Goal: Information Seeking & Learning: Learn about a topic

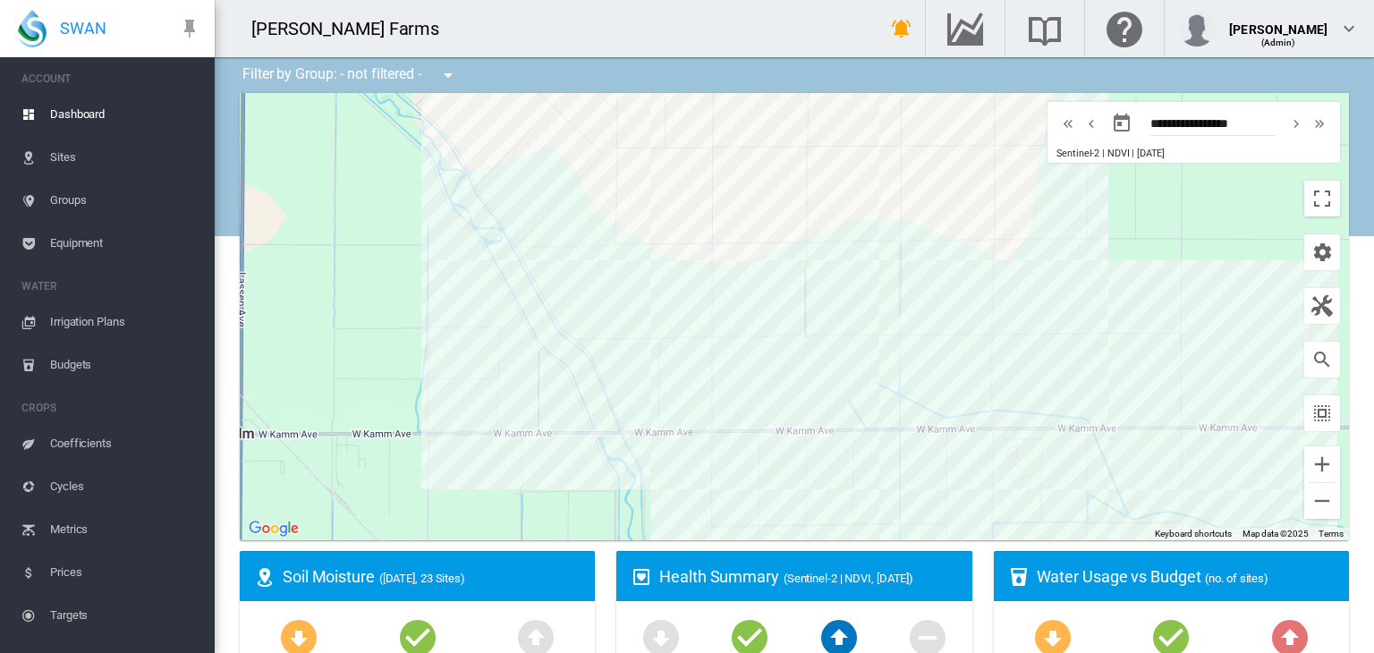
click at [686, 304] on div at bounding box center [795, 316] width 1110 height 447
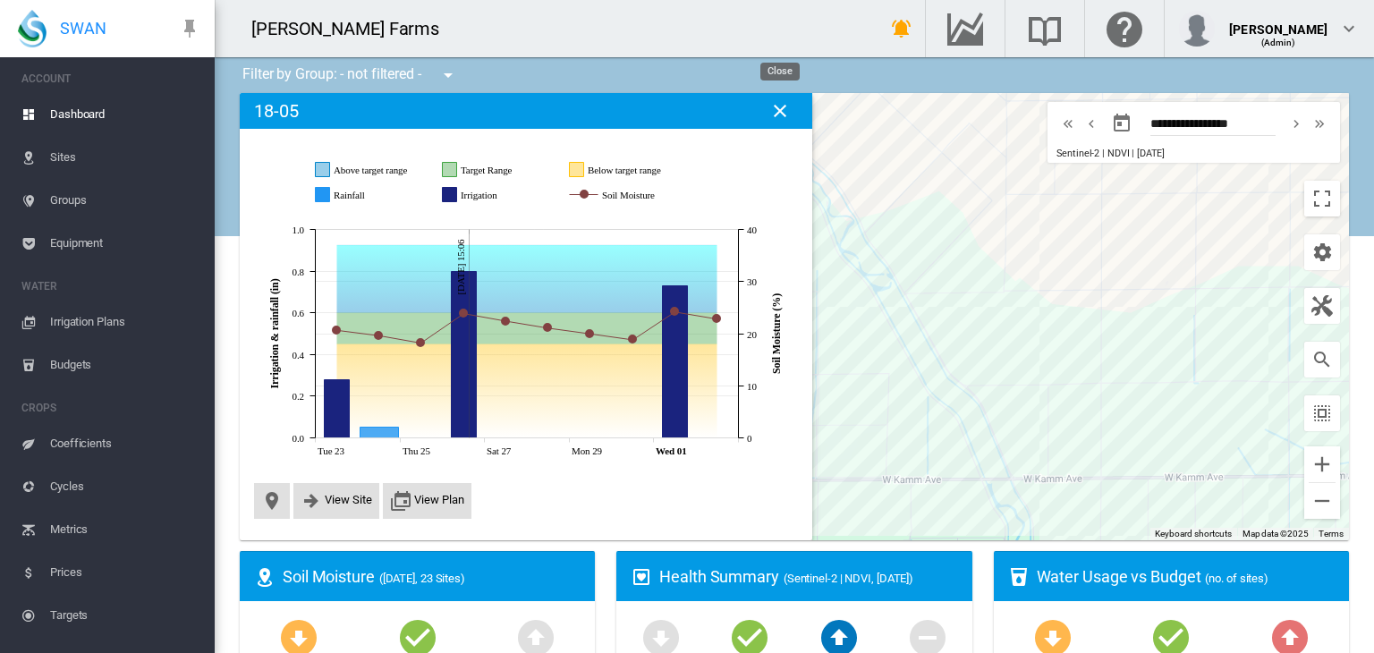
click at [786, 123] on button "Close" at bounding box center [780, 111] width 36 height 36
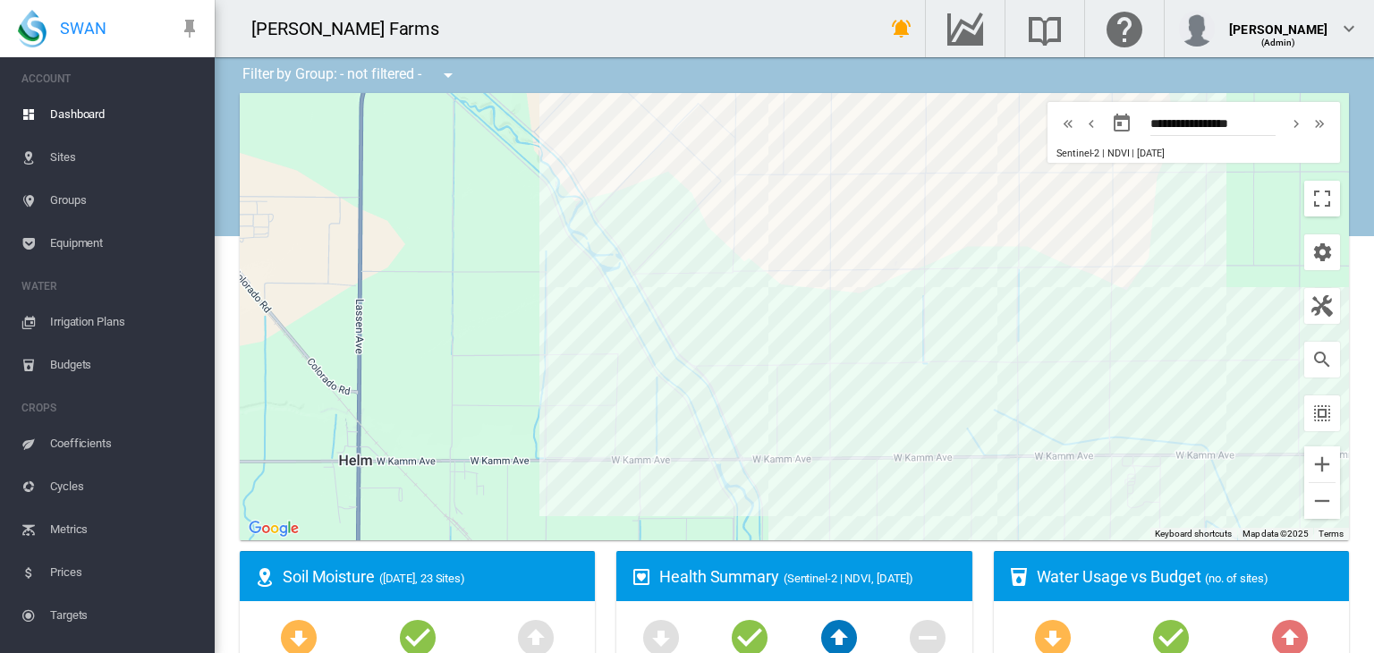
drag, startPoint x: 990, startPoint y: 395, endPoint x: 702, endPoint y: 375, distance: 287.9
click at [702, 375] on div at bounding box center [795, 316] width 1110 height 447
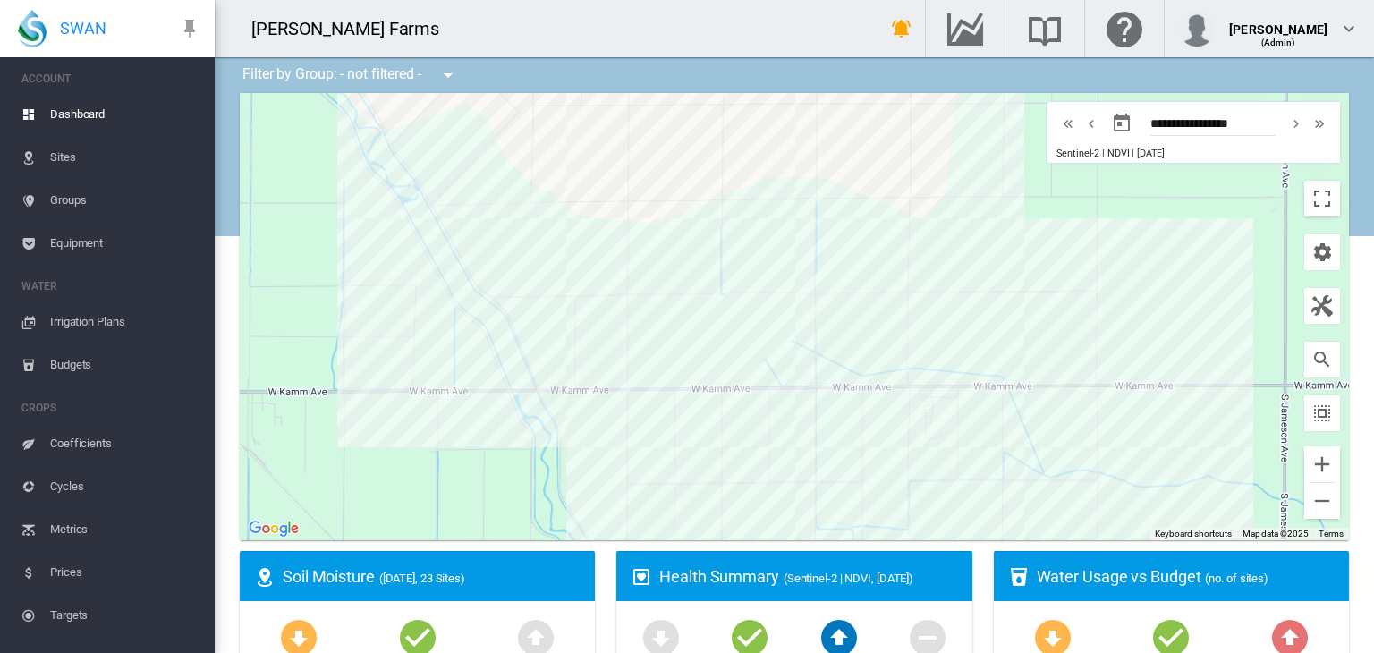
drag, startPoint x: 901, startPoint y: 405, endPoint x: 668, endPoint y: 332, distance: 243.9
click at [668, 332] on div at bounding box center [795, 316] width 1110 height 447
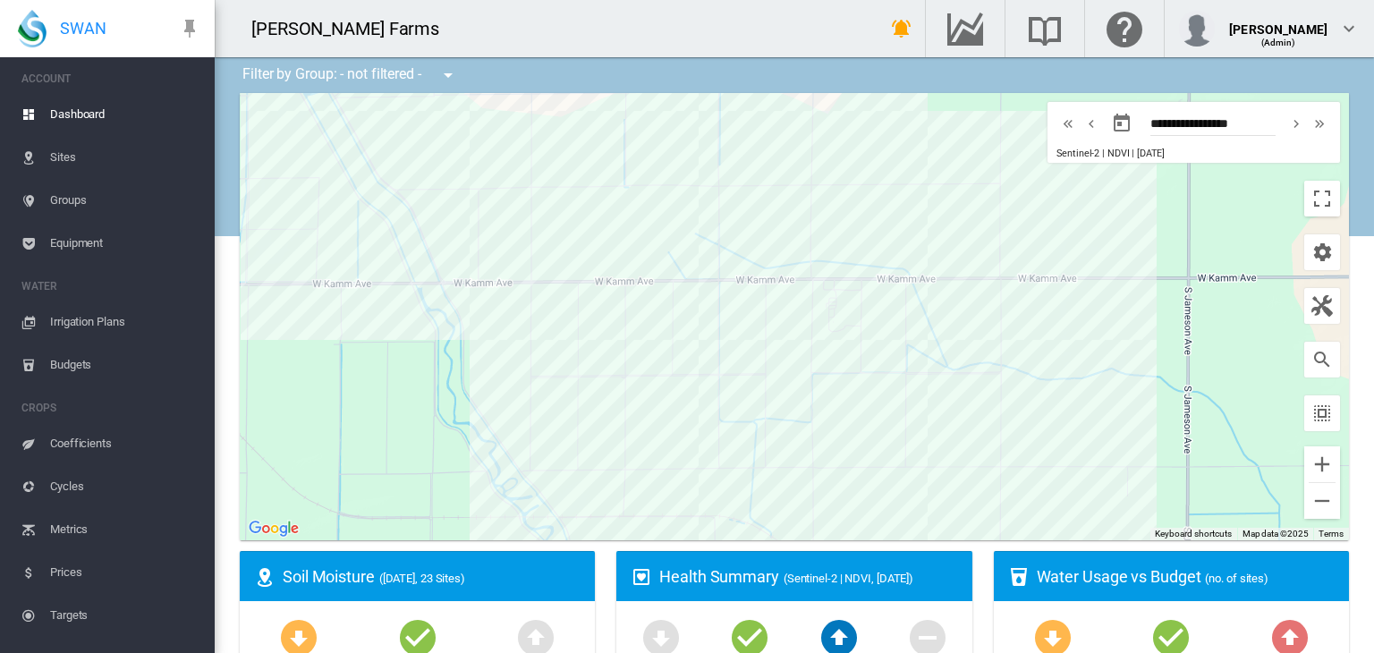
drag, startPoint x: 948, startPoint y: 395, endPoint x: 833, endPoint y: 274, distance: 167.1
click at [833, 274] on div at bounding box center [795, 316] width 1110 height 447
click at [975, 348] on div "21-01 (75.5 ac)" at bounding box center [795, 316] width 1110 height 447
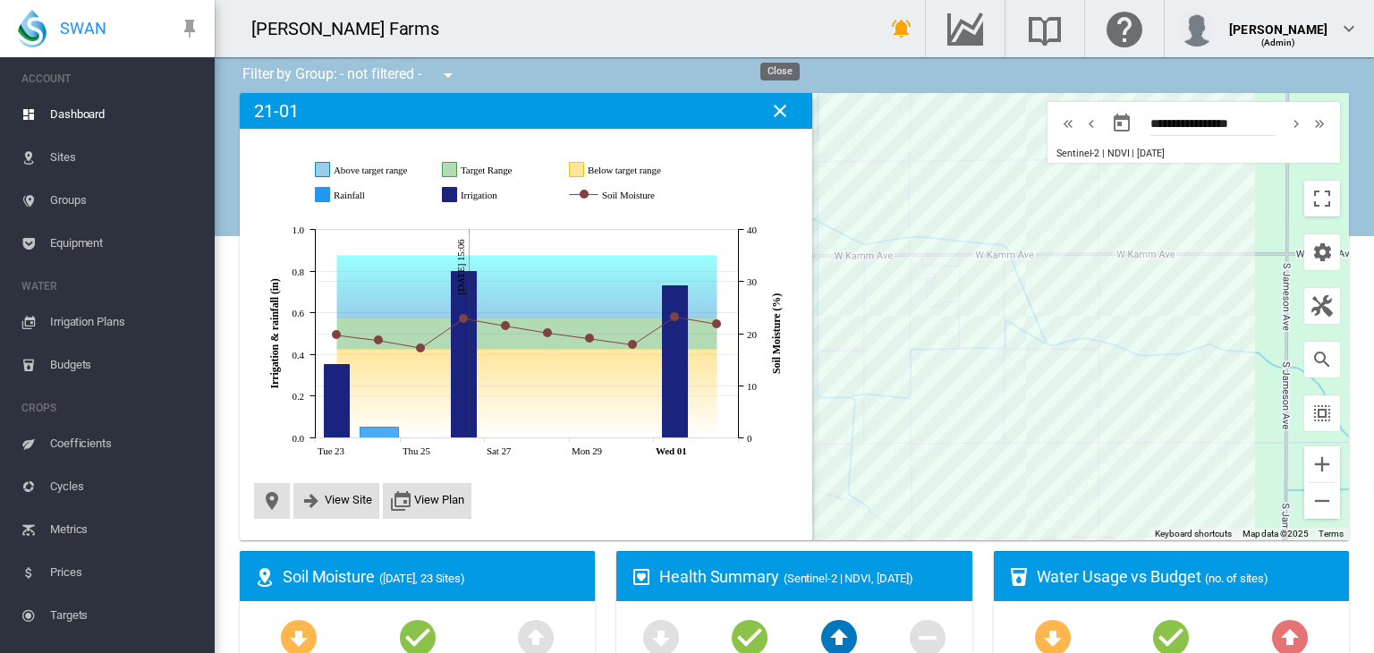
click at [779, 106] on md-icon "icon-close" at bounding box center [780, 110] width 21 height 21
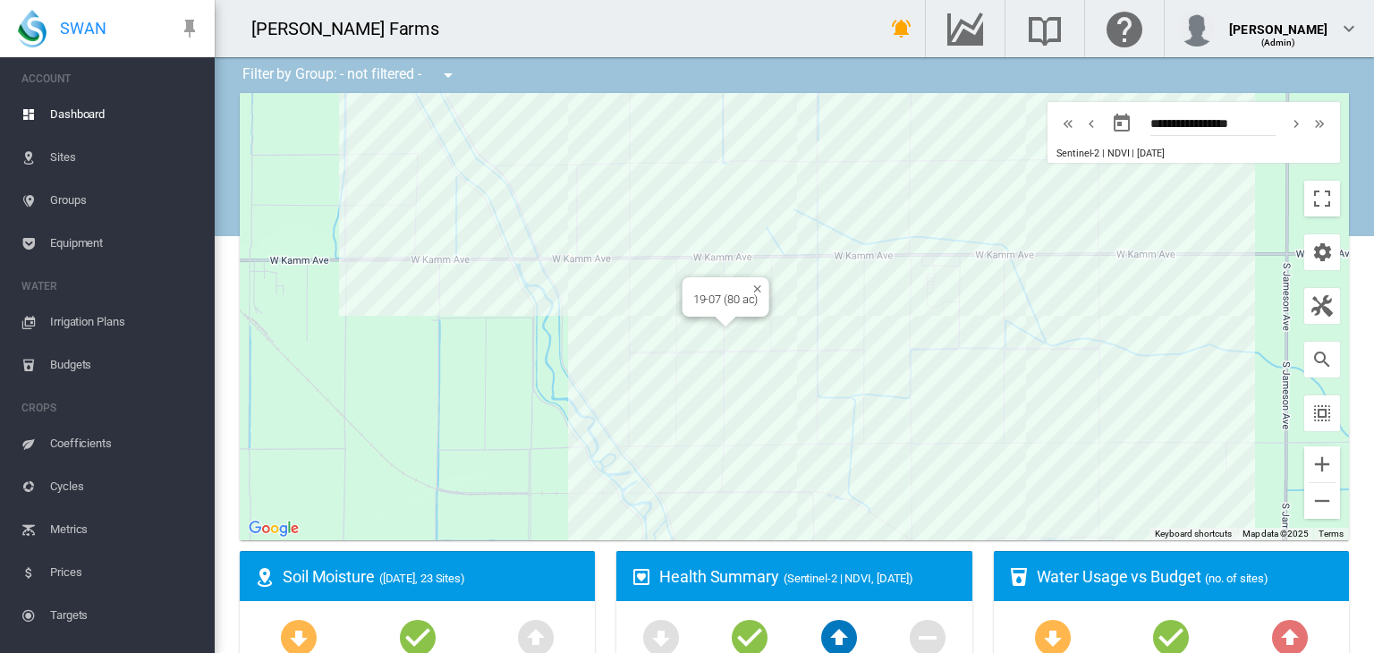
click at [727, 326] on div at bounding box center [726, 322] width 22 height 11
click at [735, 323] on div at bounding box center [795, 316] width 1110 height 447
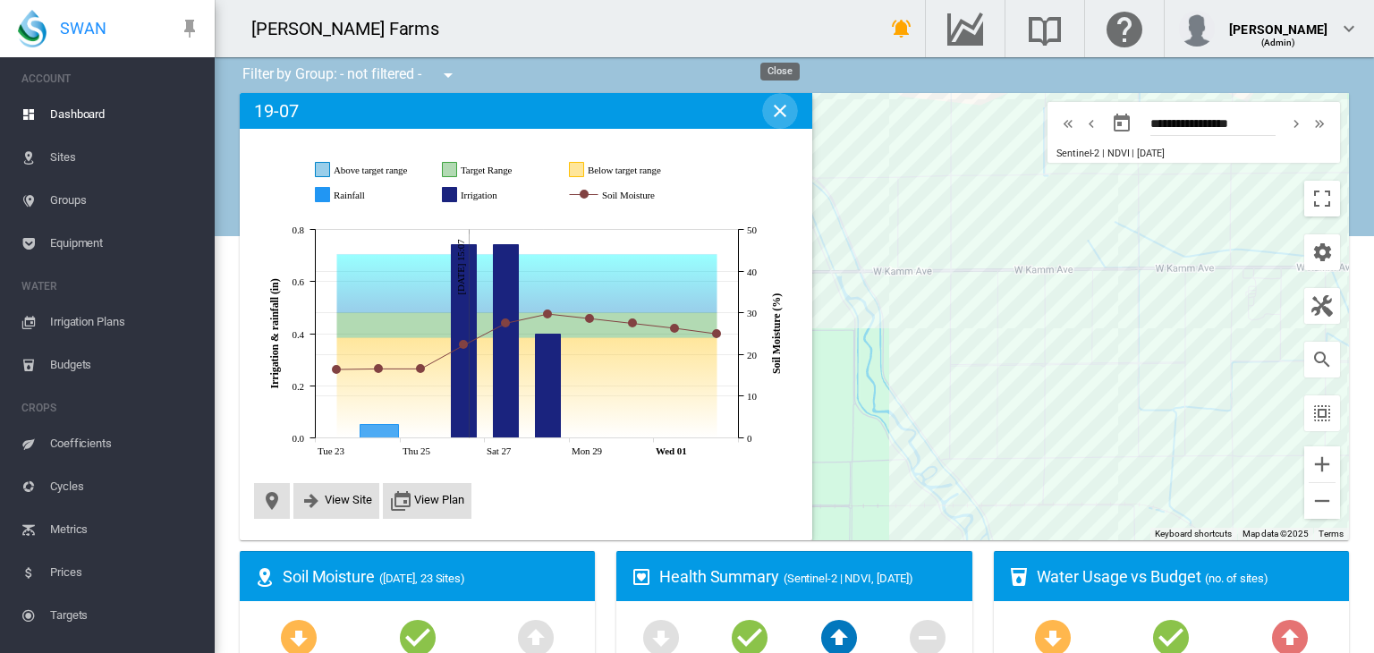
click at [784, 121] on md-icon "icon-close" at bounding box center [780, 110] width 21 height 21
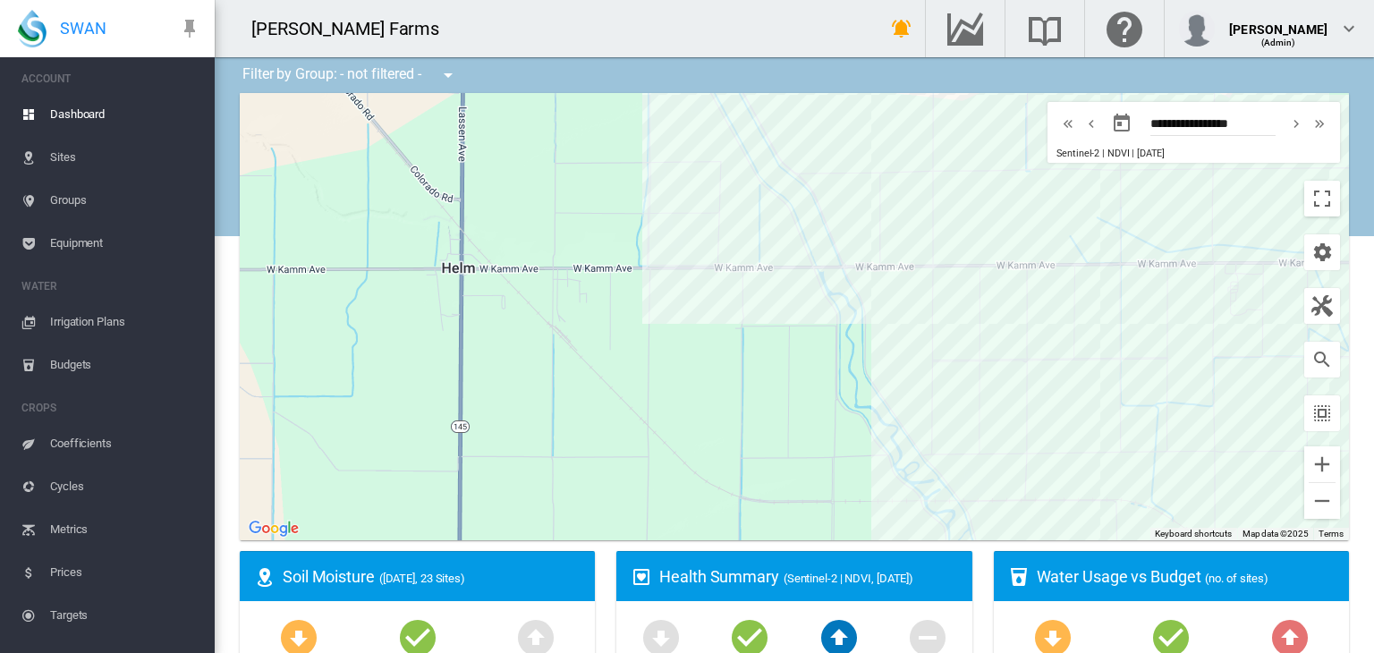
drag, startPoint x: 903, startPoint y: 264, endPoint x: 869, endPoint y: 230, distance: 48.1
click at [869, 230] on div at bounding box center [795, 316] width 1110 height 447
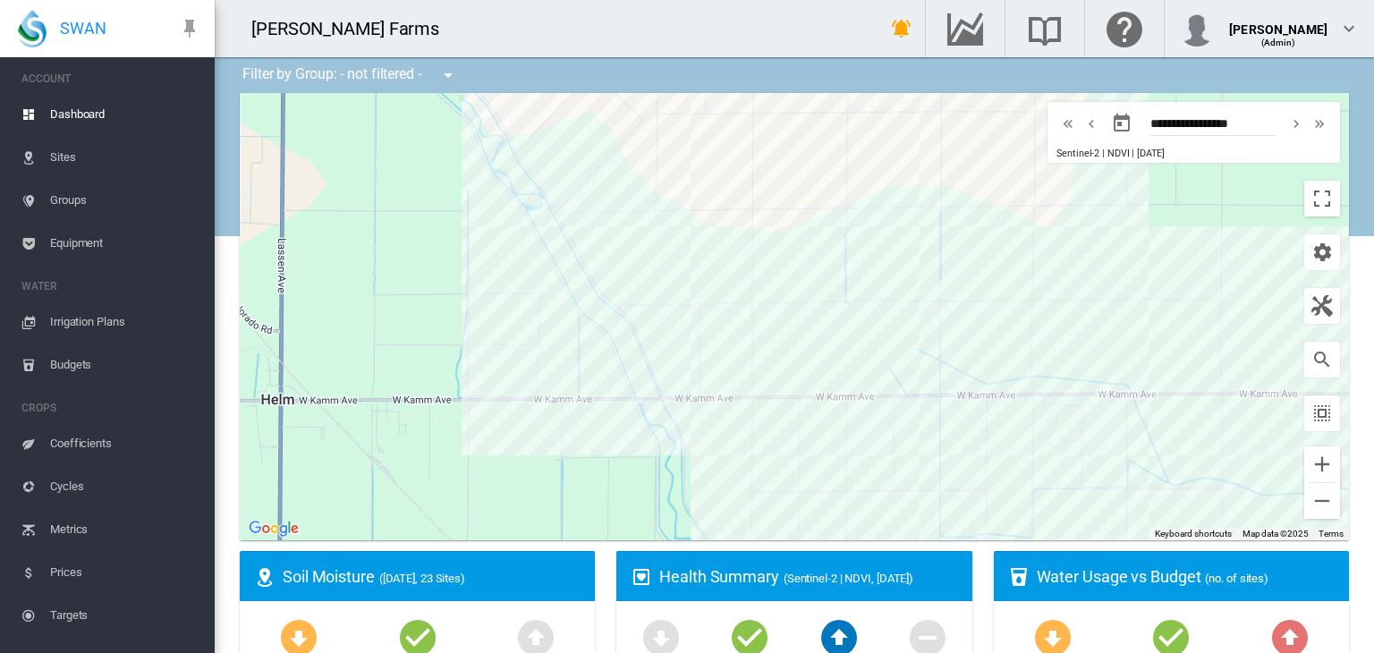
drag, startPoint x: 857, startPoint y: 248, endPoint x: 681, endPoint y: 426, distance: 250.6
click at [681, 426] on div at bounding box center [795, 316] width 1110 height 447
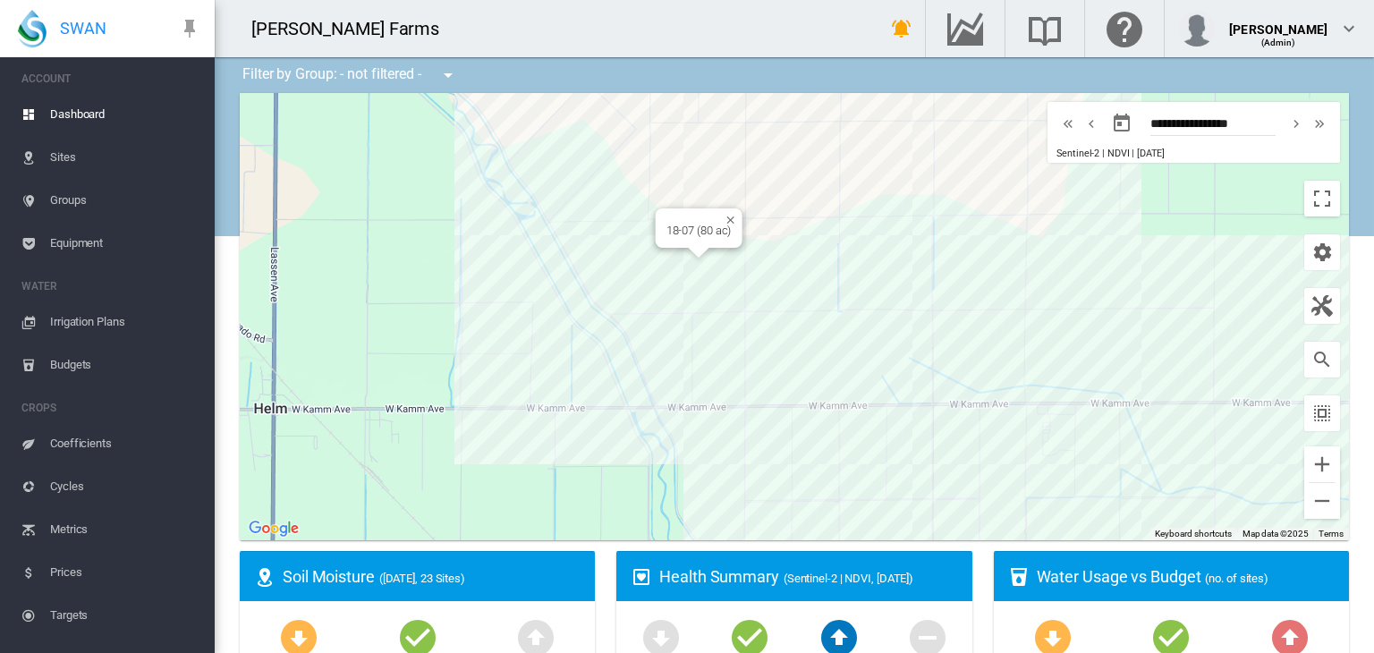
click at [677, 256] on div "18-07 (80 ac)" at bounding box center [795, 316] width 1110 height 447
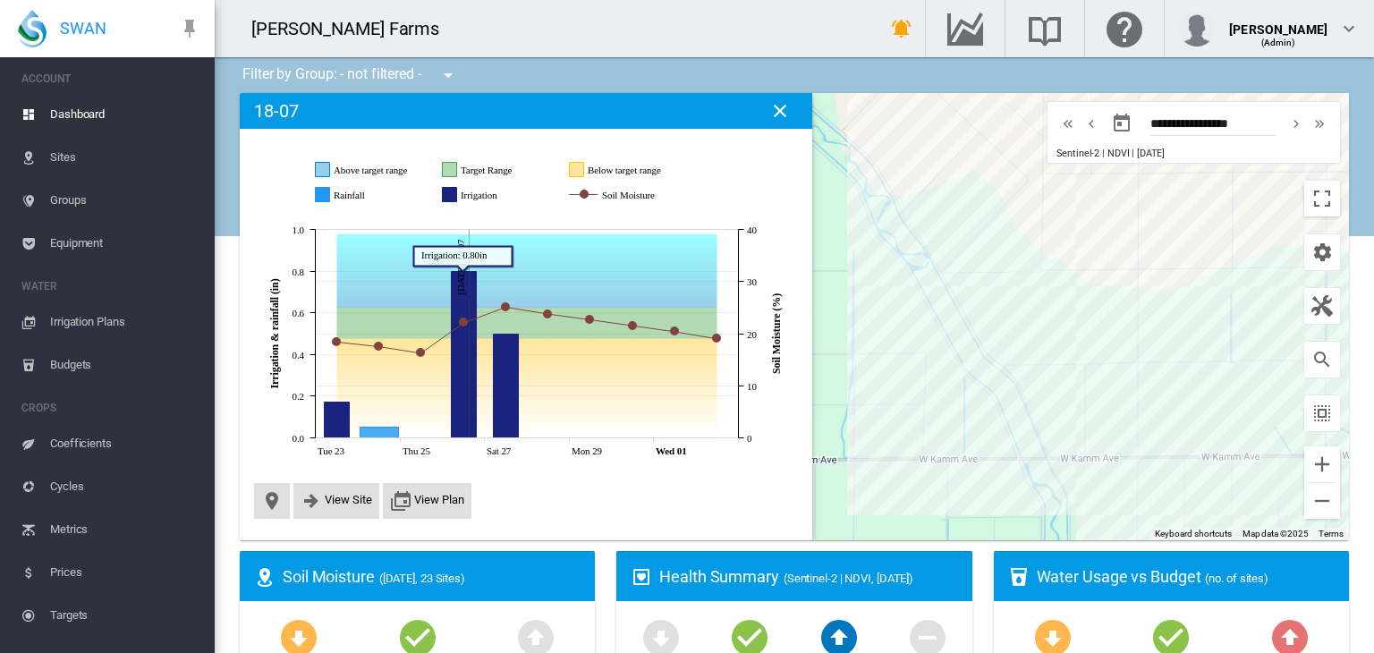
click at [463, 298] on icon "Irrigation Sep 26, 2025 0.8" at bounding box center [464, 355] width 25 height 166
click at [438, 501] on span "View Plan" at bounding box center [439, 499] width 50 height 13
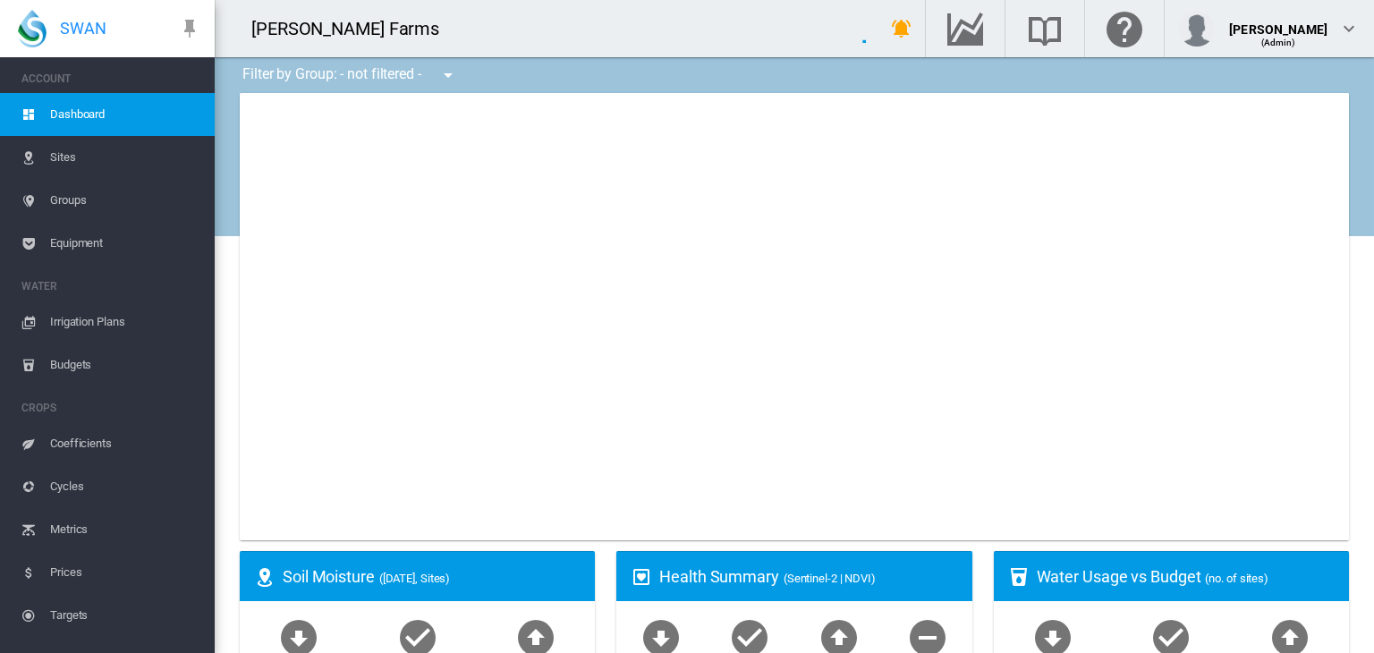
type input "**********"
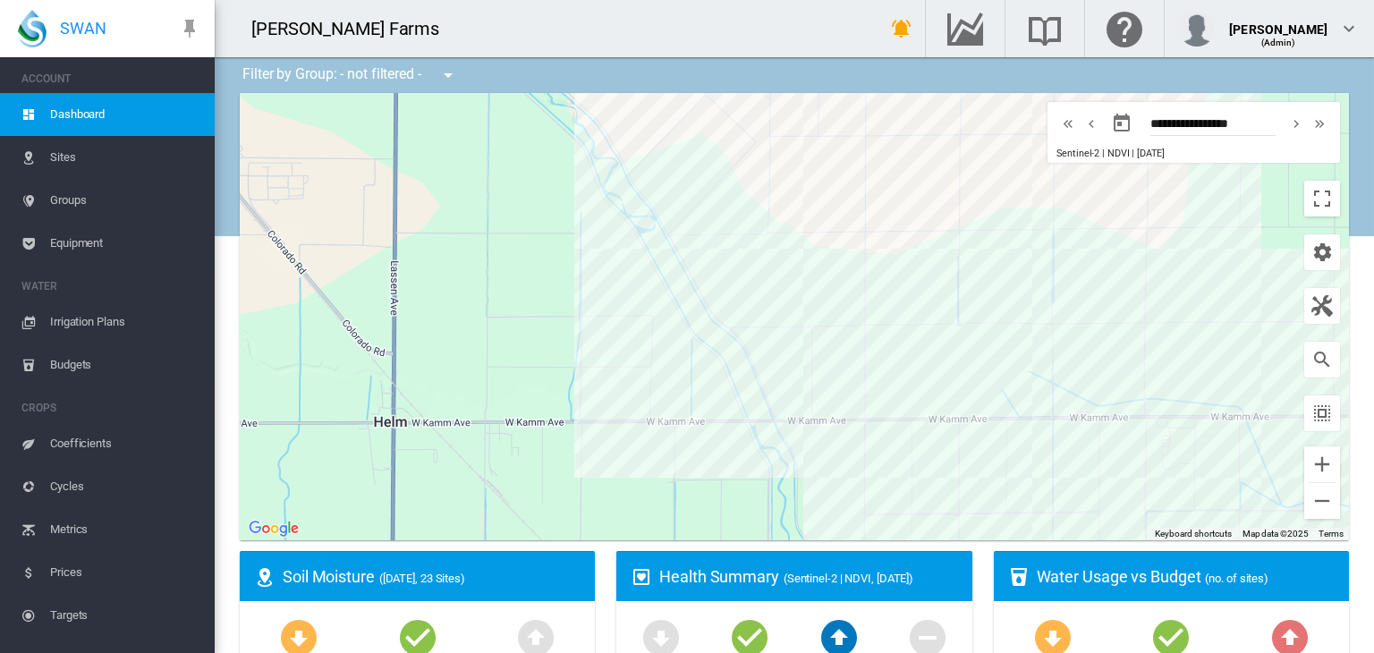
drag, startPoint x: 1009, startPoint y: 350, endPoint x: 721, endPoint y: 313, distance: 290.4
click at [721, 313] on div at bounding box center [795, 316] width 1110 height 447
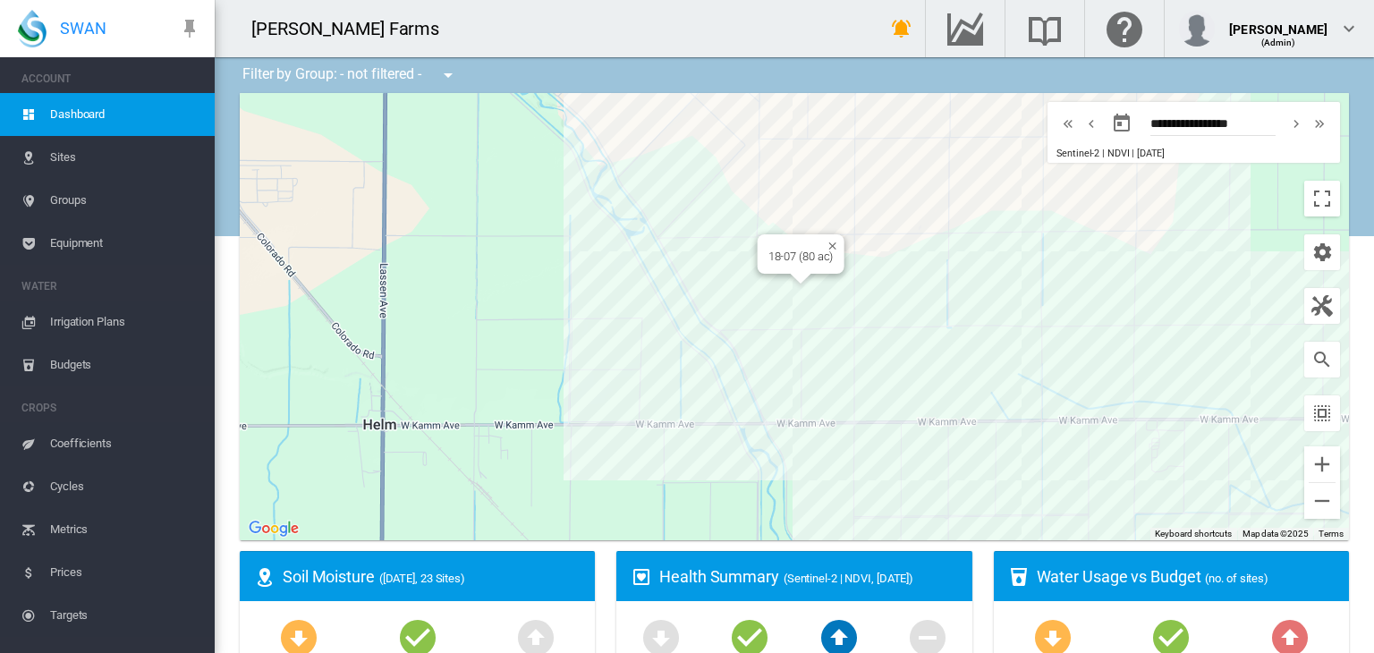
click at [764, 278] on div "18-07 (80 ac)" at bounding box center [795, 316] width 1110 height 447
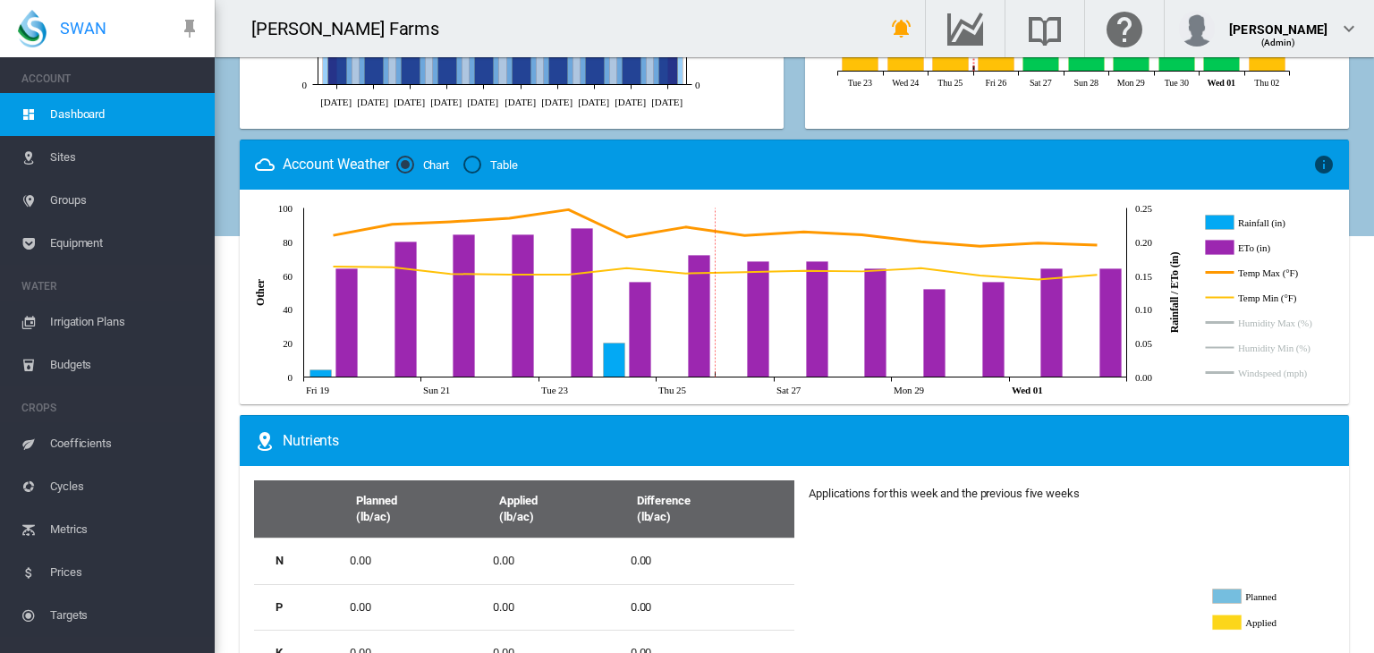
scroll to position [1000, 0]
